Goal: Information Seeking & Learning: Learn about a topic

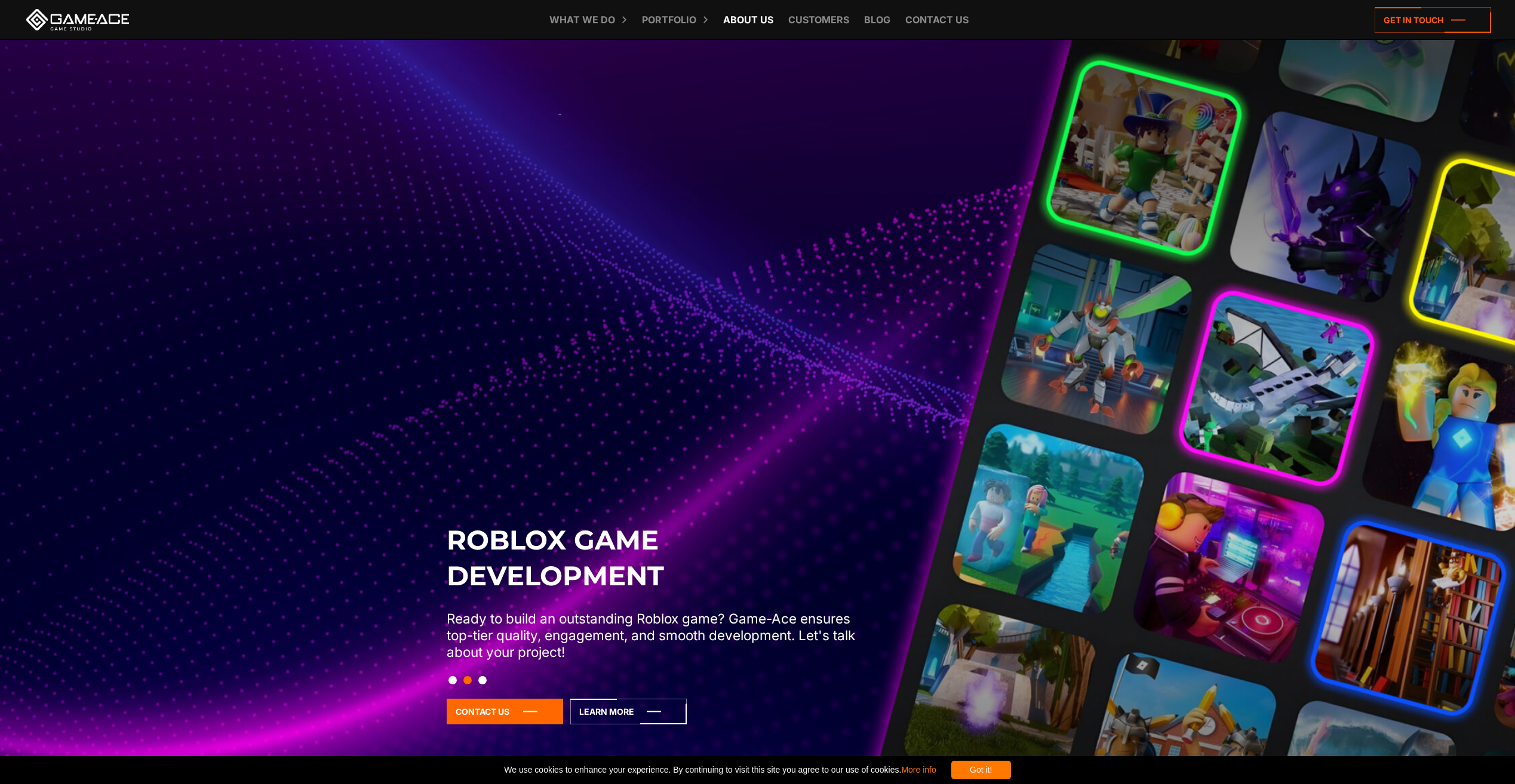
click at [754, 17] on link "About Us" at bounding box center [748, 20] width 63 height 40
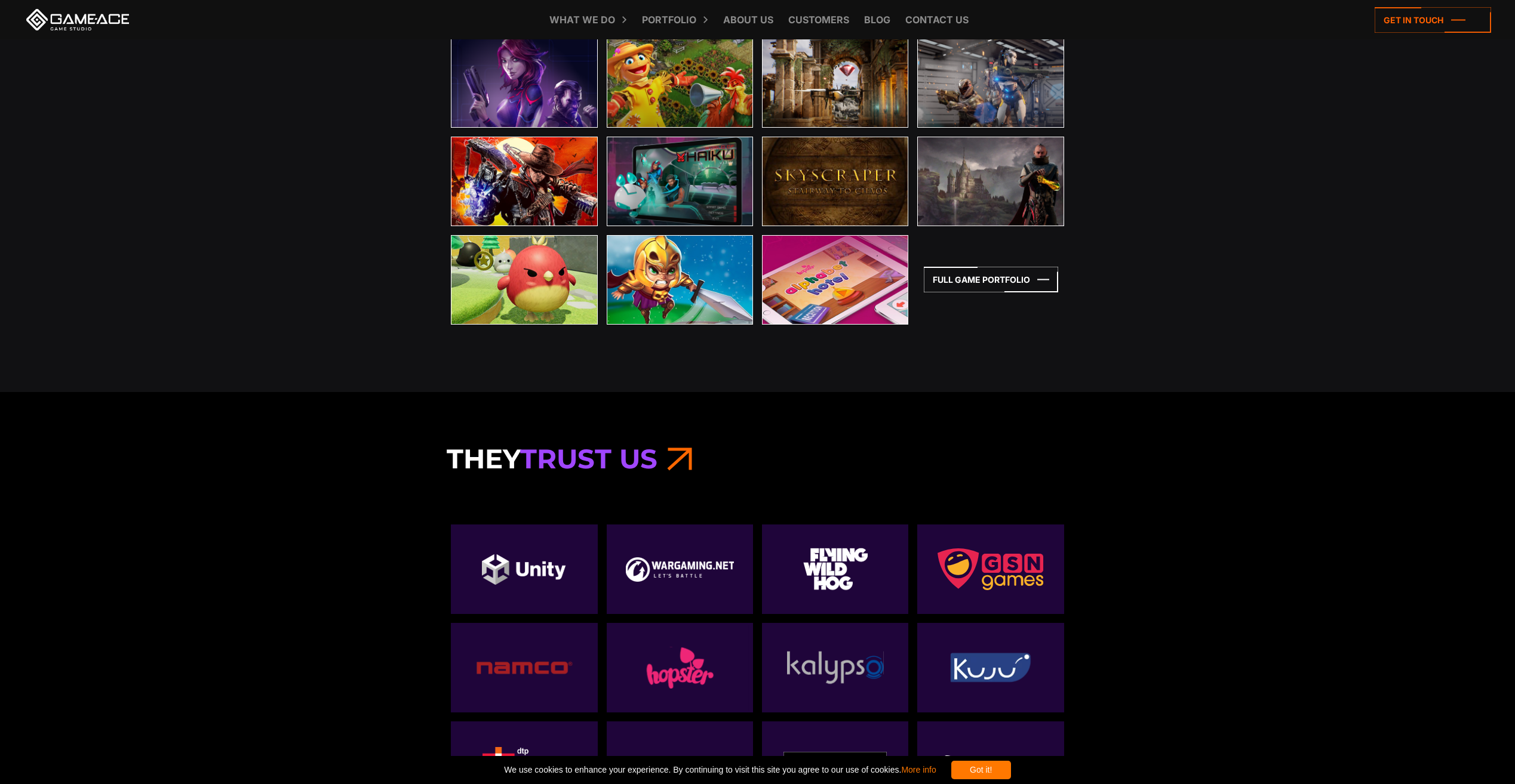
scroll to position [4275, 0]
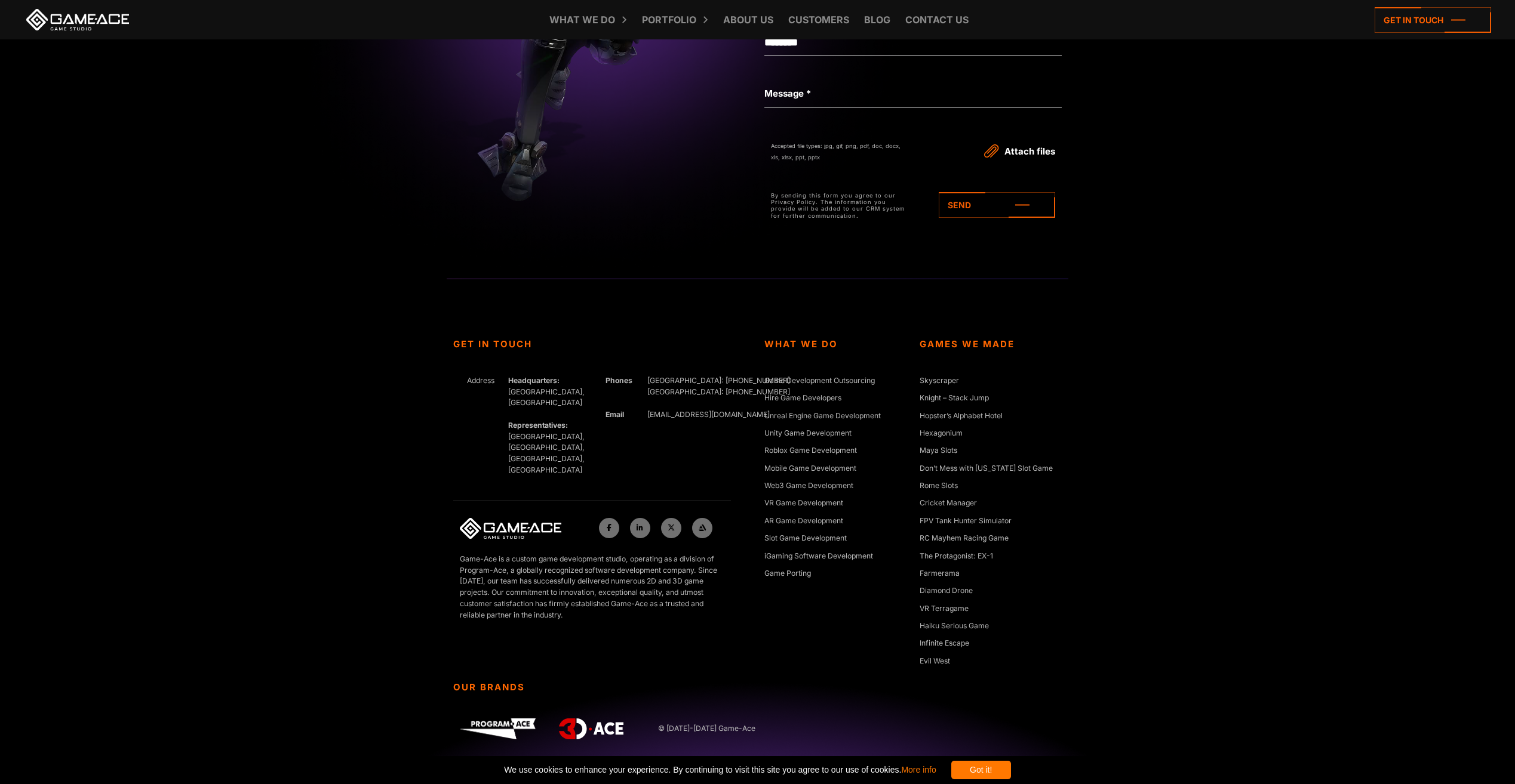
click at [1400, 457] on div "Get In Touch Address Headquarters: Nicosia, Cyprus Representatives: Germany, Uk…" at bounding box center [758, 531] width 1515 height 505
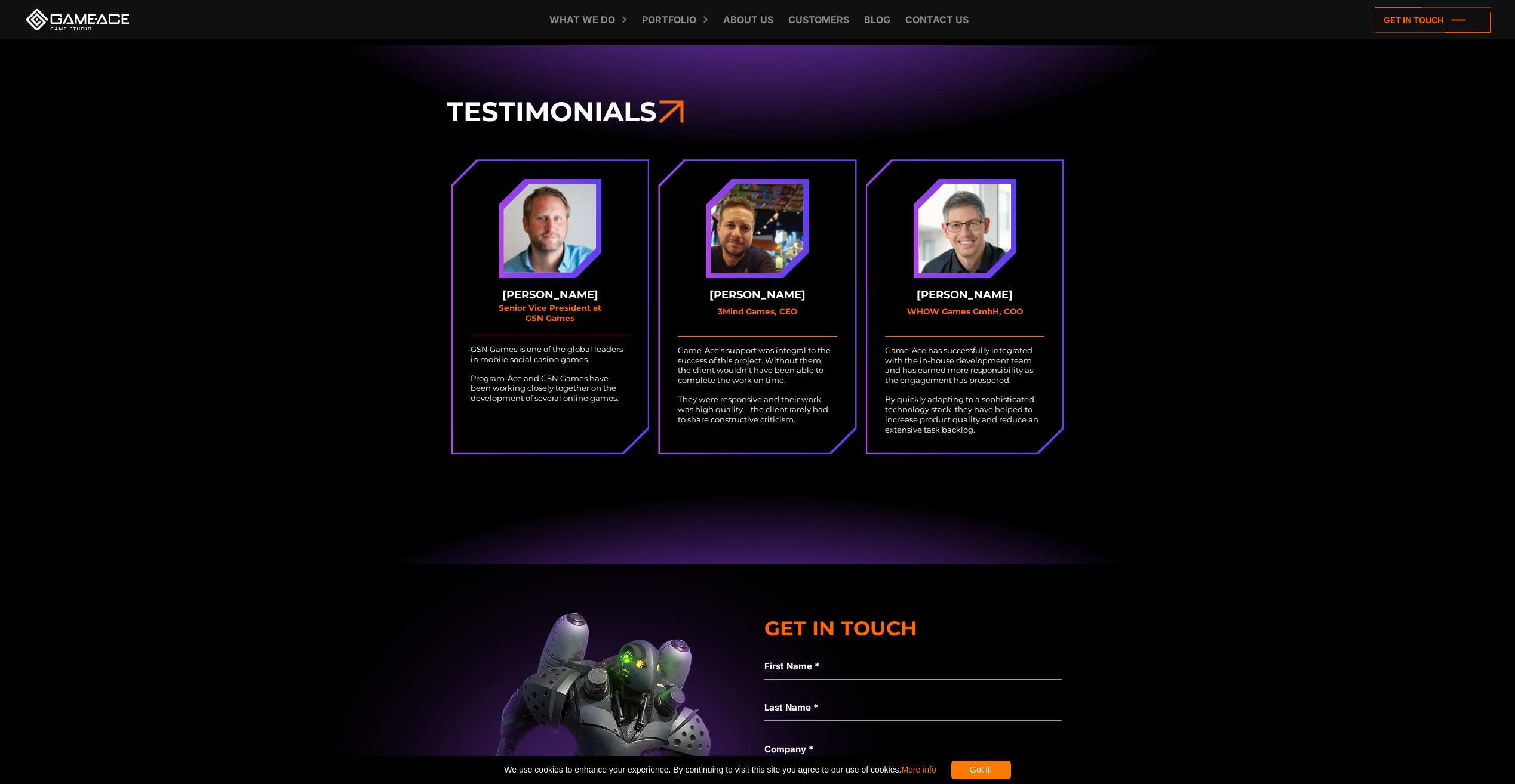
scroll to position [3440, 0]
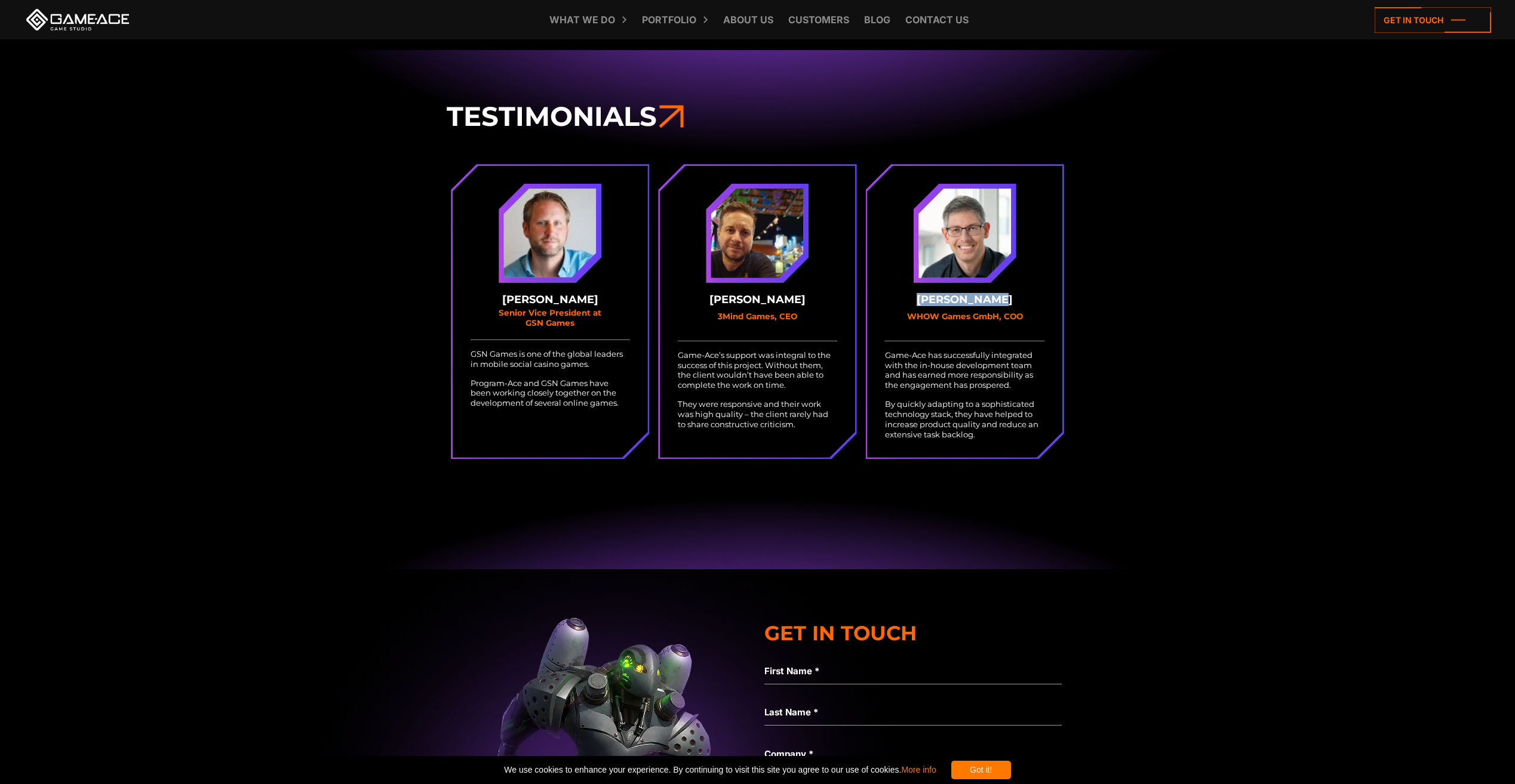
drag, startPoint x: 1005, startPoint y: 300, endPoint x: 911, endPoint y: 305, distance: 94.1
click at [911, 305] on strong "Ralf Baumann" at bounding box center [964, 300] width 160 height 11
copy strong "Ralf Baumann"
click at [1202, 275] on div "Testimonials Stuart Lewis-Smith Senior Vice President at GSN Games GSN Games is…" at bounding box center [758, 310] width 1515 height 520
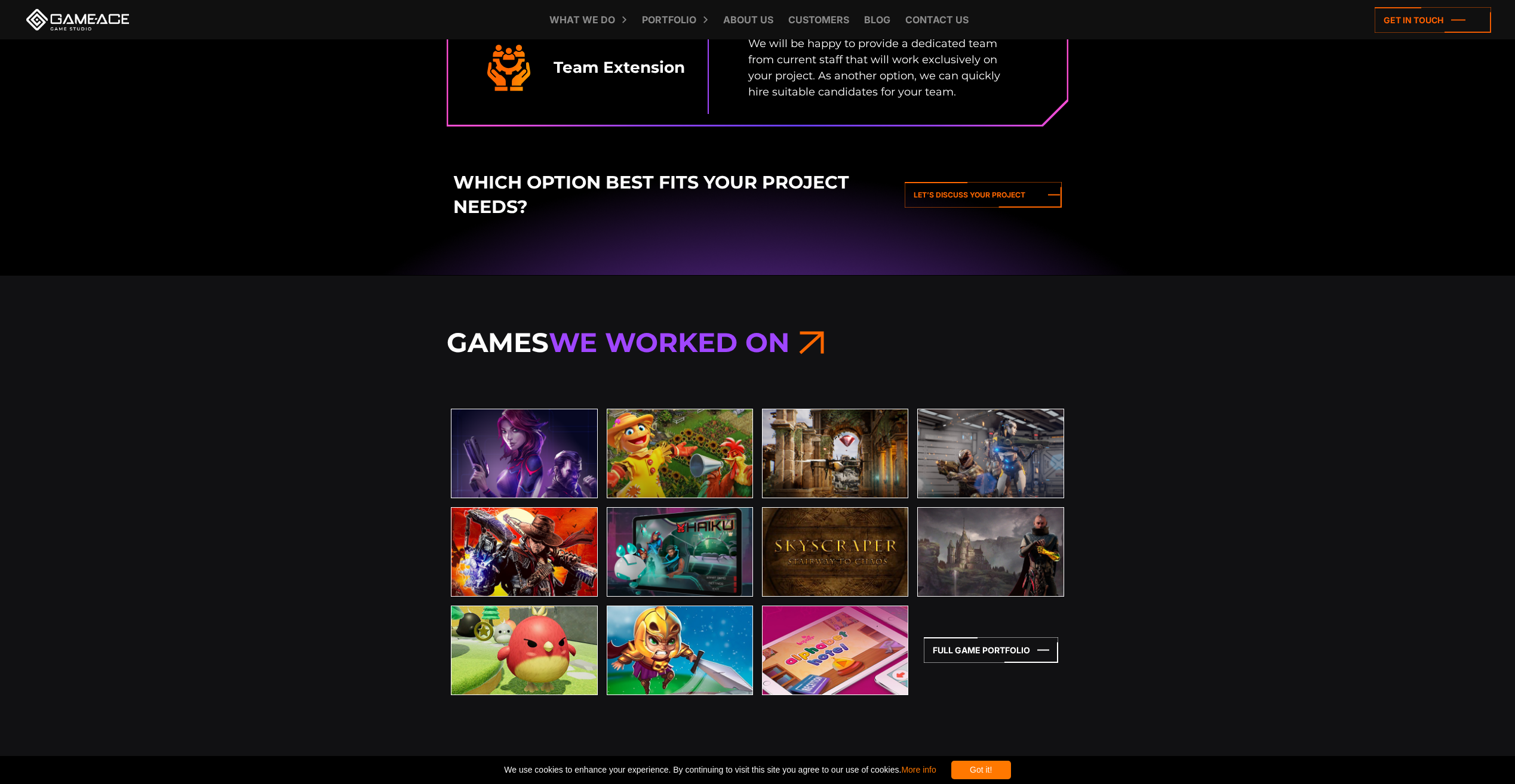
scroll to position [2246, 0]
click at [958, 649] on icon at bounding box center [990, 651] width 134 height 26
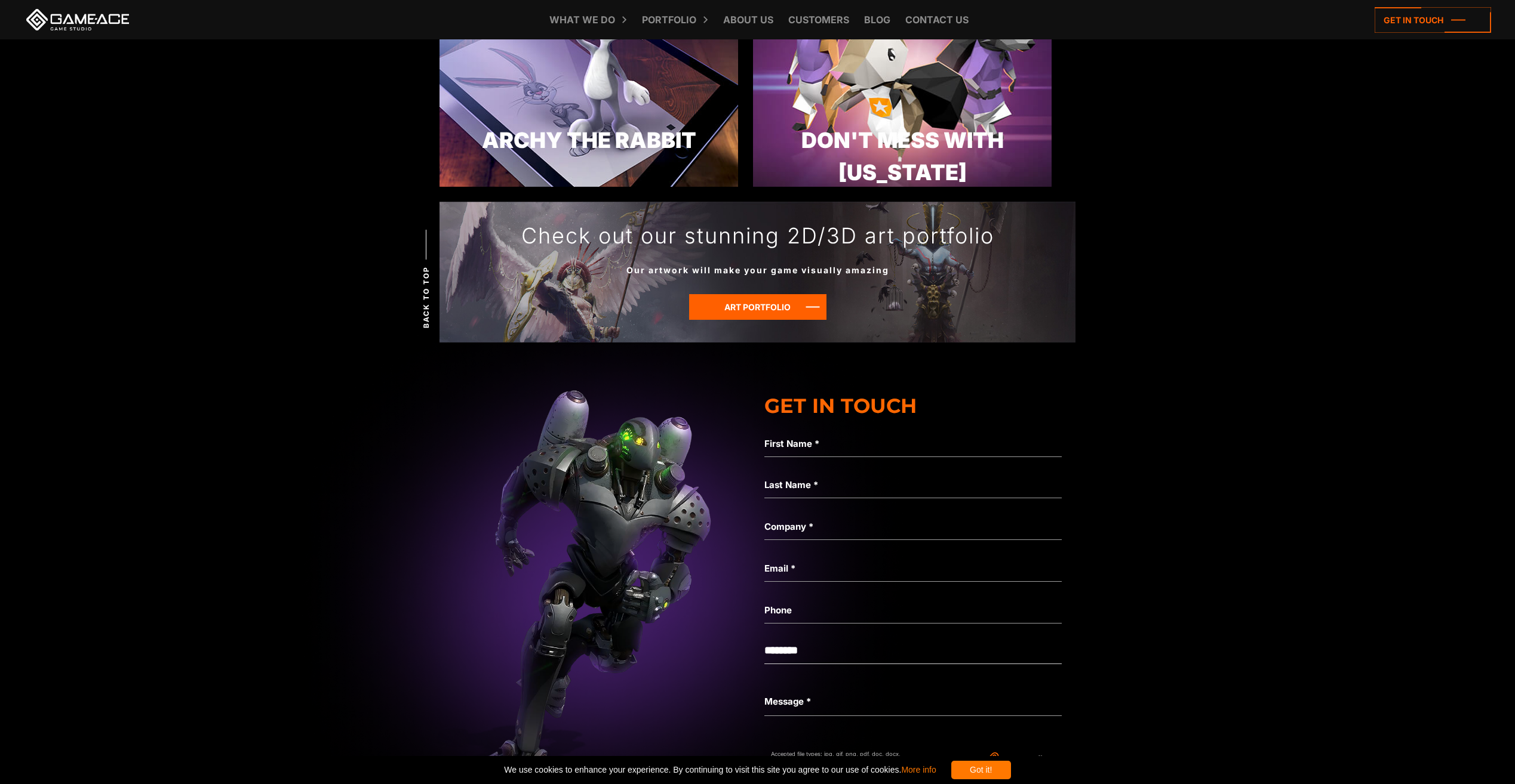
scroll to position [3820, 0]
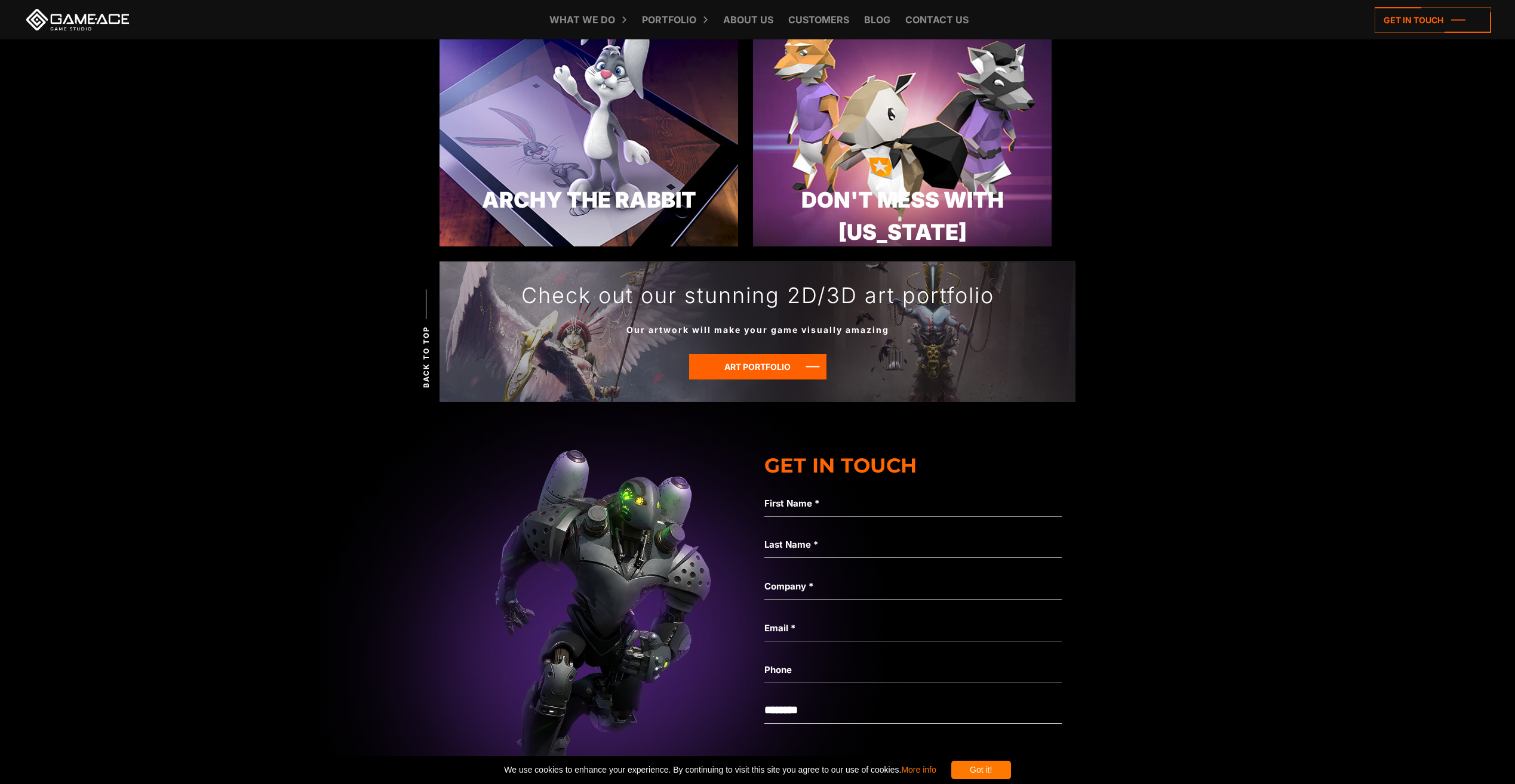
click at [1226, 391] on img at bounding box center [602, 645] width 3109 height 582
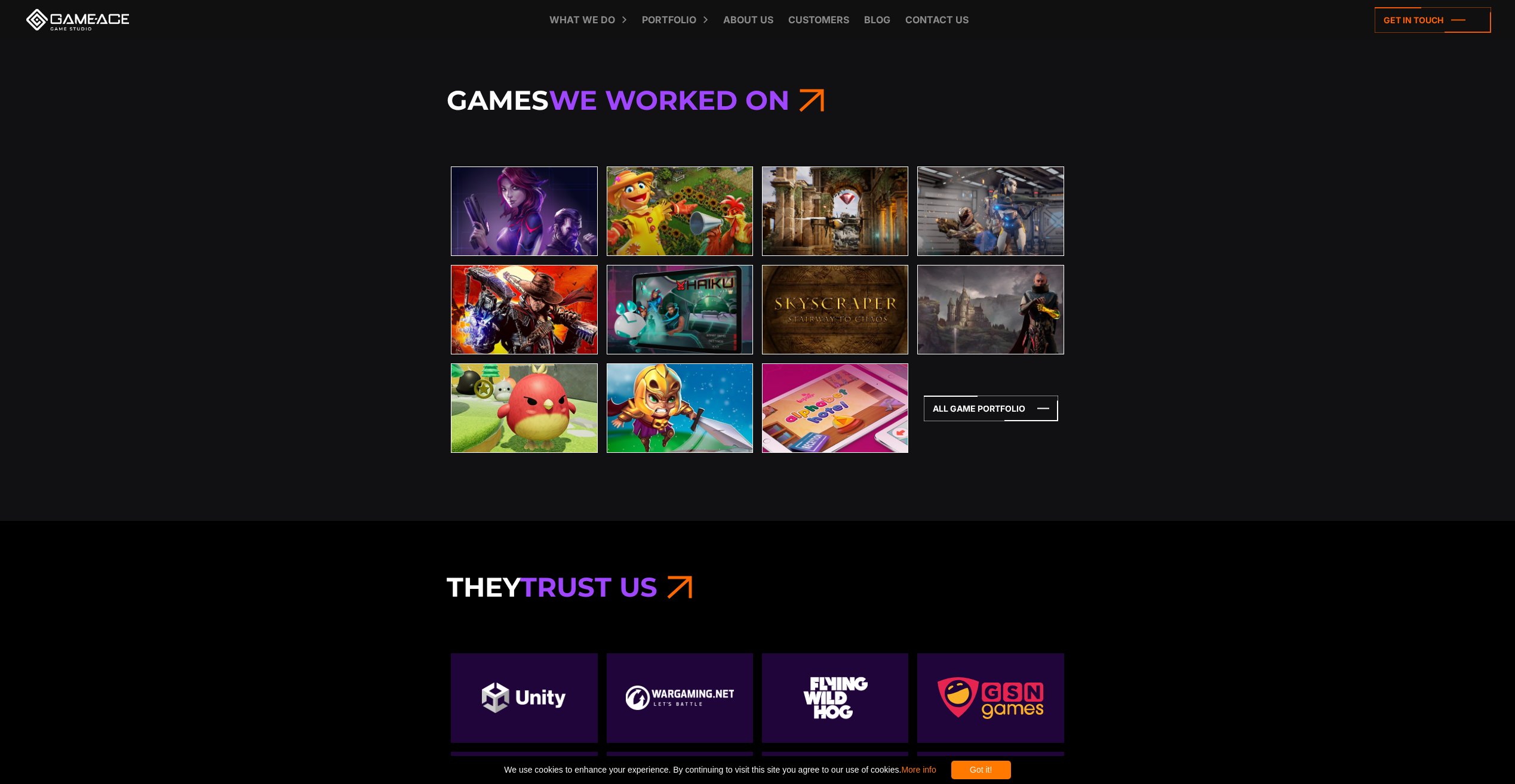
scroll to position [3820, 0]
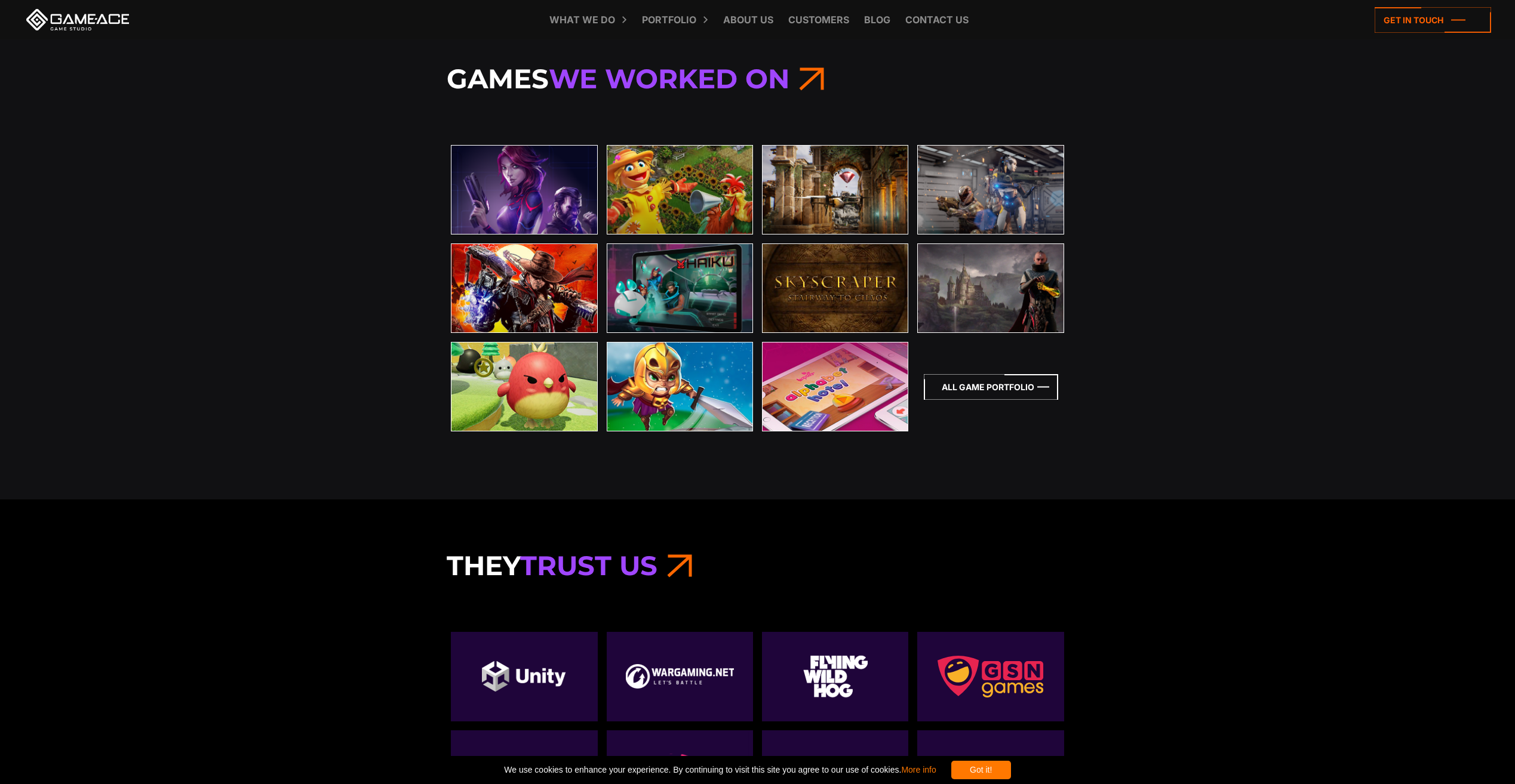
click at [996, 382] on icon at bounding box center [990, 387] width 134 height 26
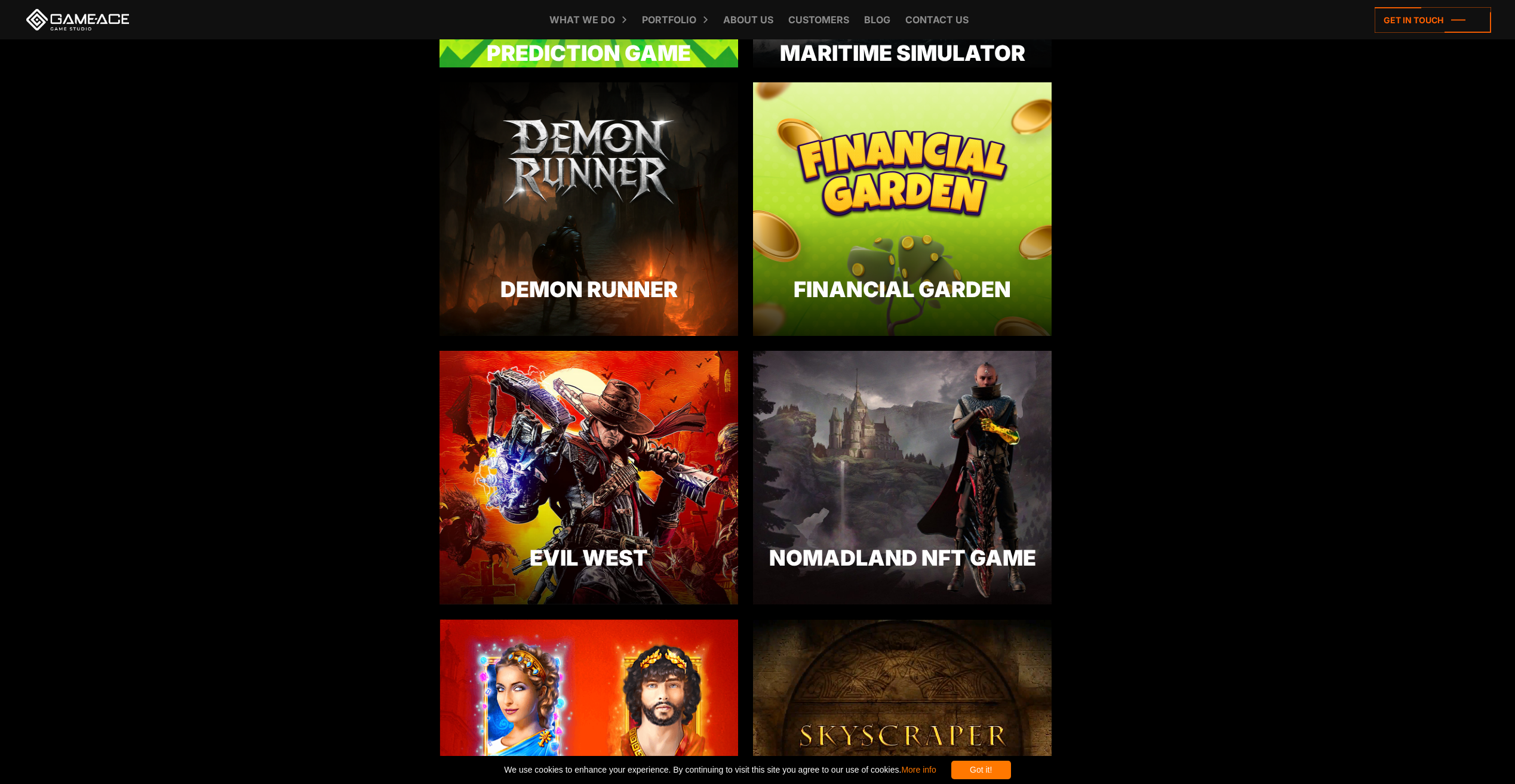
scroll to position [1552, 0]
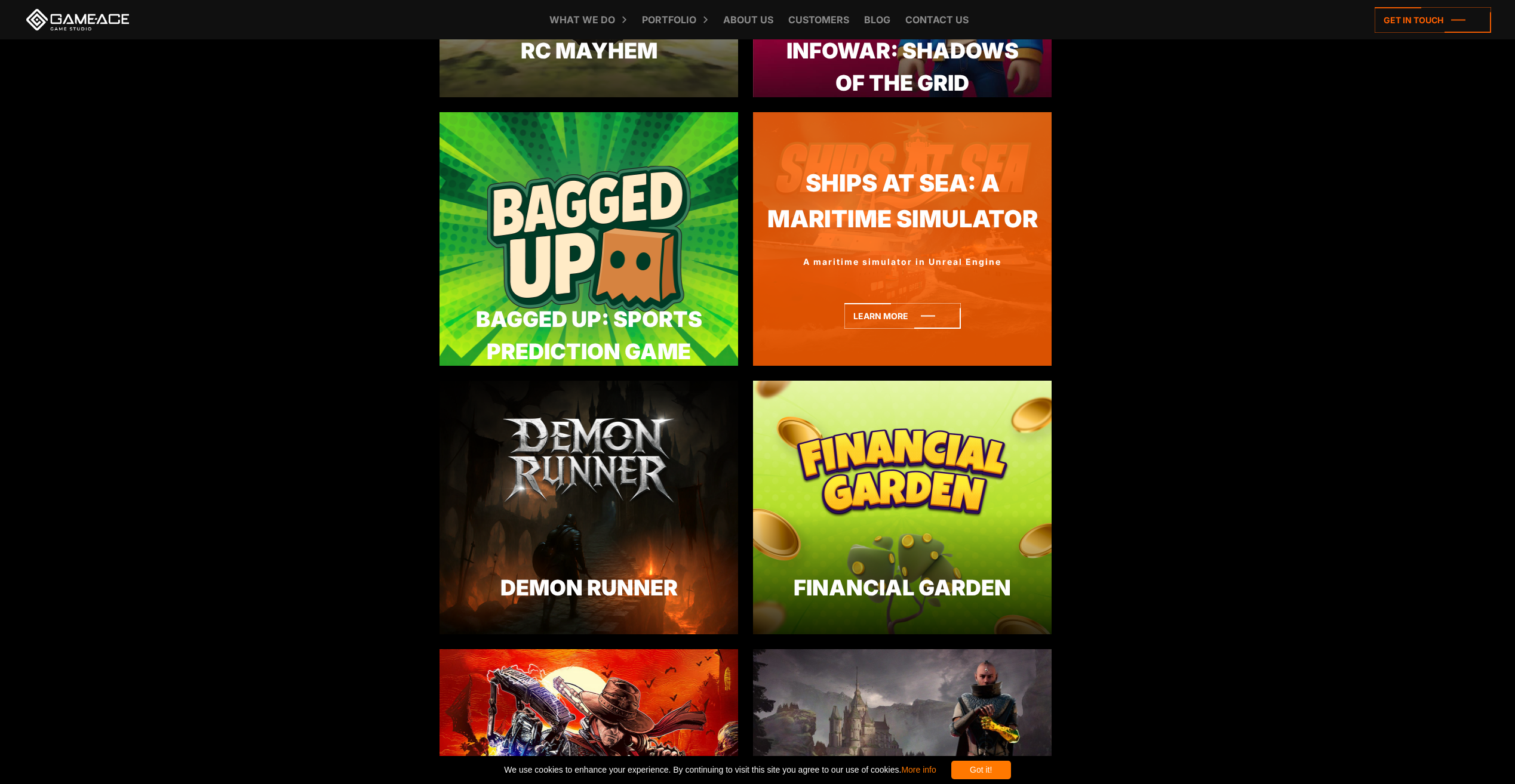
click at [831, 216] on div at bounding box center [901, 223] width 299 height 22
click at [884, 318] on icon at bounding box center [901, 317] width 116 height 26
